Goal: Information Seeking & Learning: Learn about a topic

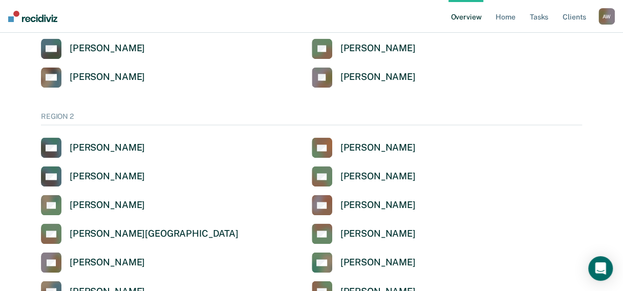
scroll to position [716, 0]
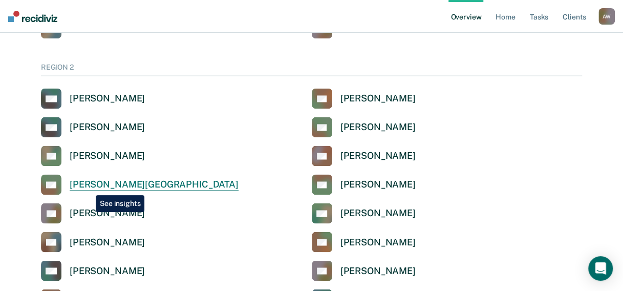
click at [88, 187] on div "[PERSON_NAME][GEOGRAPHIC_DATA]" at bounding box center [154, 185] width 169 height 12
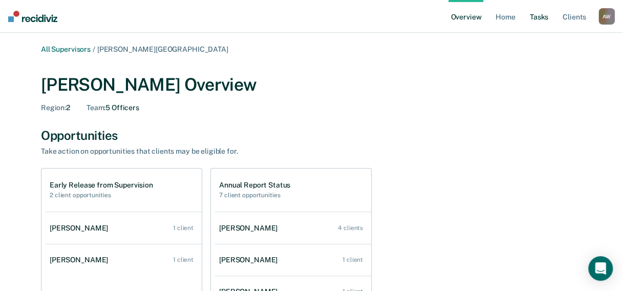
click at [539, 17] on link "Tasks" at bounding box center [539, 16] width 23 height 33
